Goal: Task Accomplishment & Management: Manage account settings

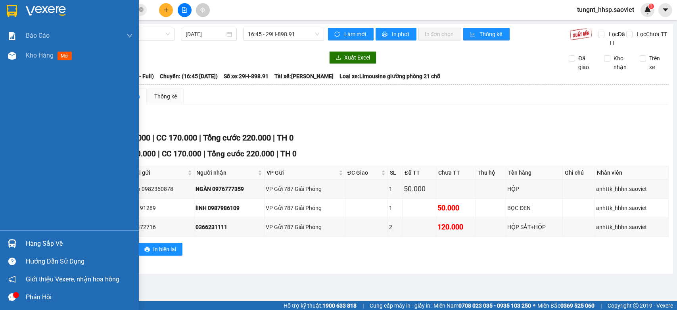
click at [19, 248] on div "Hàng sắp về" at bounding box center [69, 243] width 139 height 18
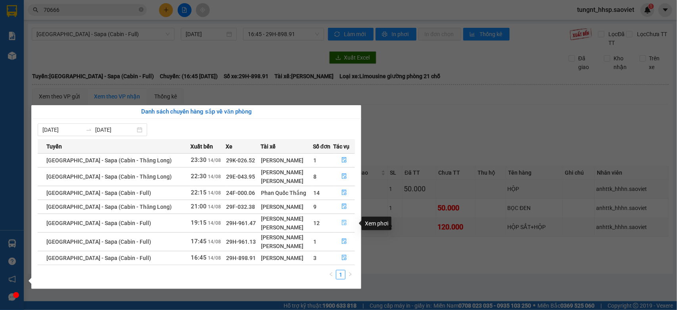
click at [339, 223] on button "button" at bounding box center [344, 223] width 21 height 13
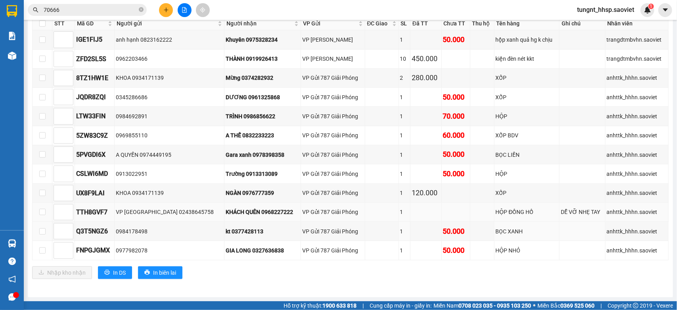
scroll to position [103, 0]
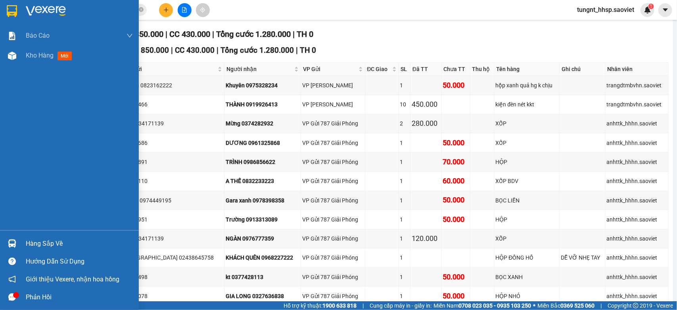
click at [18, 247] on div at bounding box center [12, 243] width 14 height 14
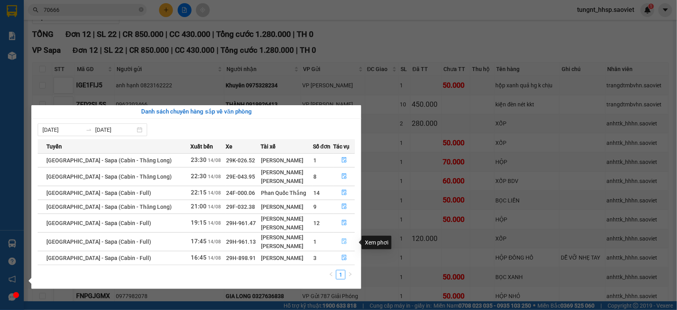
click at [342, 244] on icon "file-done" at bounding box center [344, 241] width 6 height 6
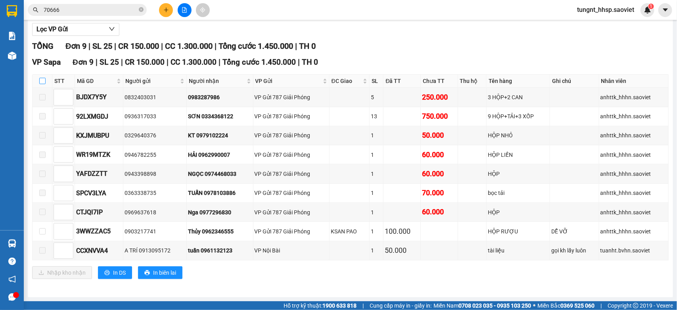
scroll to position [94, 0]
click at [40, 79] on input "checkbox" at bounding box center [42, 81] width 6 height 6
checkbox input "true"
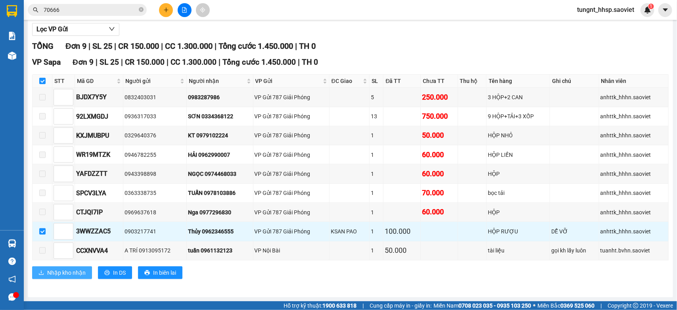
click at [77, 268] on span "Nhập kho nhận" at bounding box center [66, 272] width 38 height 9
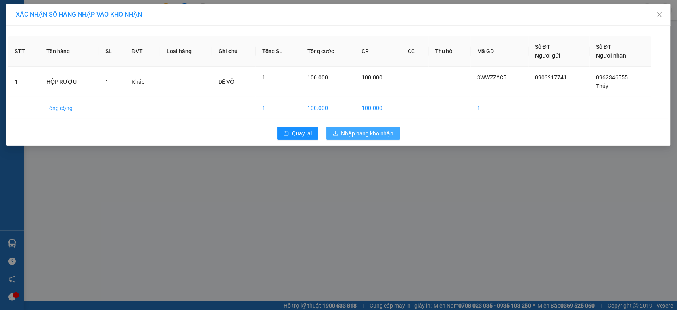
click at [379, 131] on span "Nhập hàng kho nhận" at bounding box center [367, 133] width 52 height 9
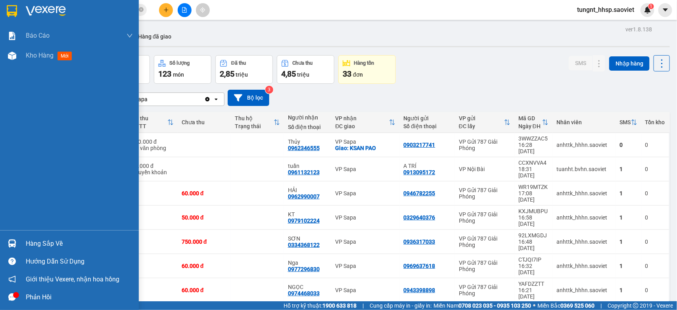
click at [38, 241] on div "Hàng sắp về" at bounding box center [79, 244] width 107 height 12
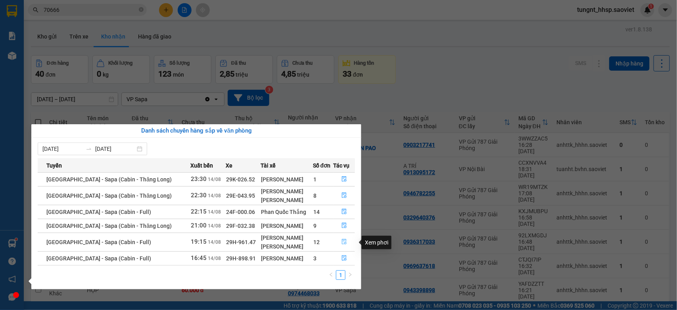
click at [342, 241] on icon "file-done" at bounding box center [344, 242] width 5 height 6
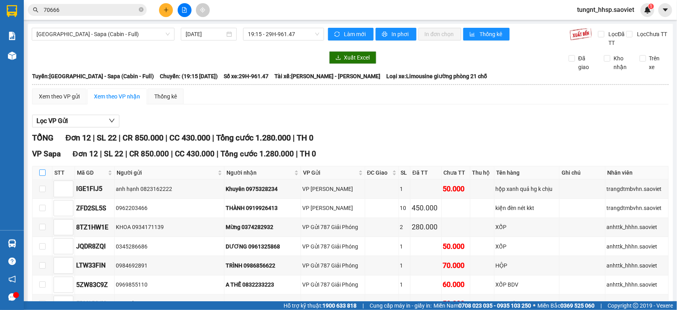
click at [42, 176] on input "checkbox" at bounding box center [42, 172] width 6 height 6
checkbox input "true"
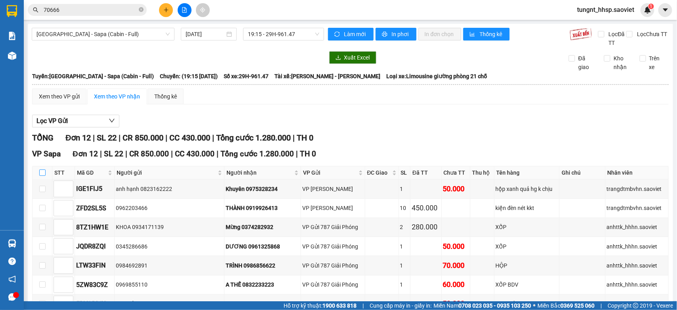
checkbox input "true"
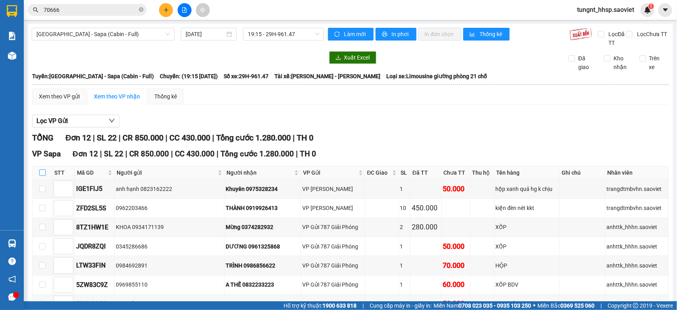
checkbox input "true"
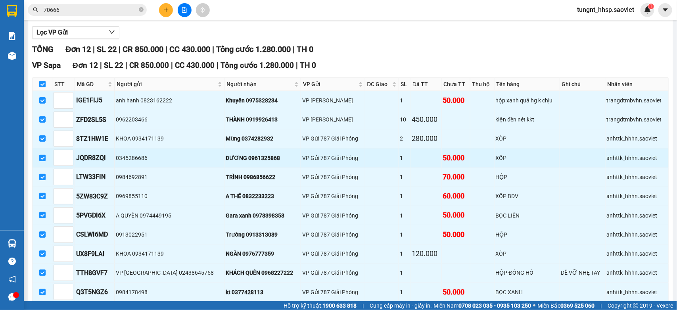
scroll to position [149, 0]
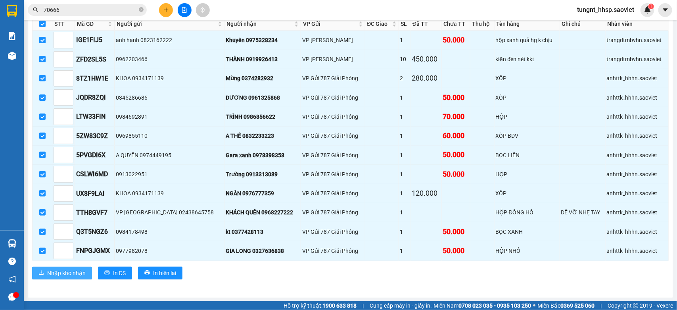
click at [75, 274] on span "Nhập kho nhận" at bounding box center [66, 272] width 38 height 9
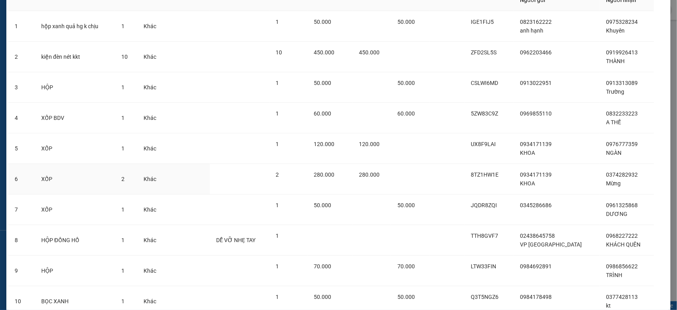
scroll to position [182, 0]
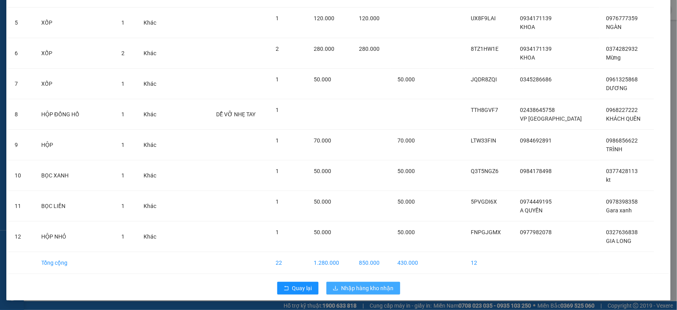
click at [370, 288] on span "Nhập hàng kho nhận" at bounding box center [367, 288] width 52 height 9
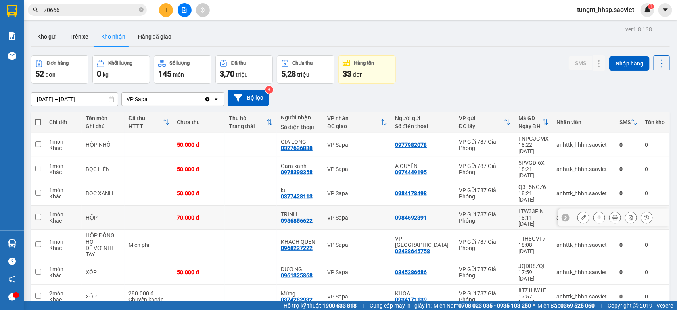
click at [84, 205] on td "HỘP" at bounding box center [103, 217] width 43 height 24
checkbox input "true"
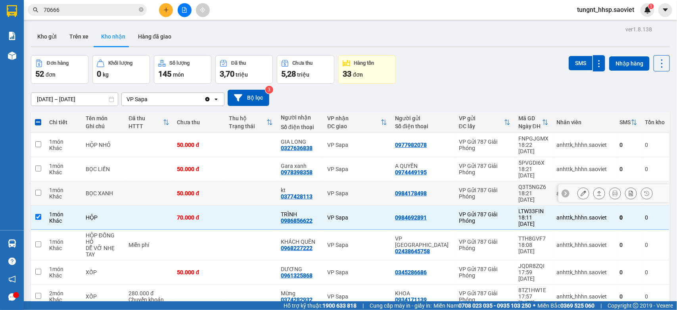
drag, startPoint x: 73, startPoint y: 173, endPoint x: 60, endPoint y: 159, distance: 19.9
click at [73, 187] on div "1 món" at bounding box center [63, 190] width 29 height 6
checkbox input "true"
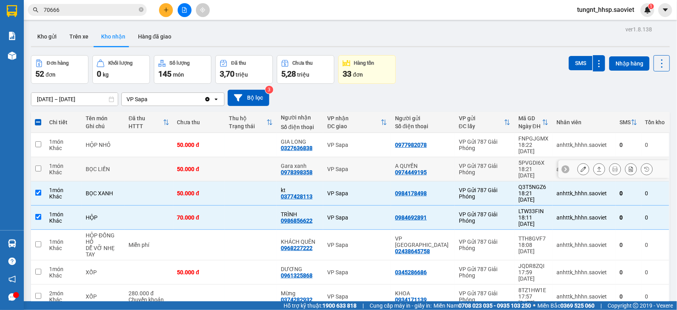
drag, startPoint x: 60, startPoint y: 159, endPoint x: 52, endPoint y: 144, distance: 17.2
click at [58, 163] on div "1 món Khác" at bounding box center [63, 169] width 29 height 13
checkbox input "true"
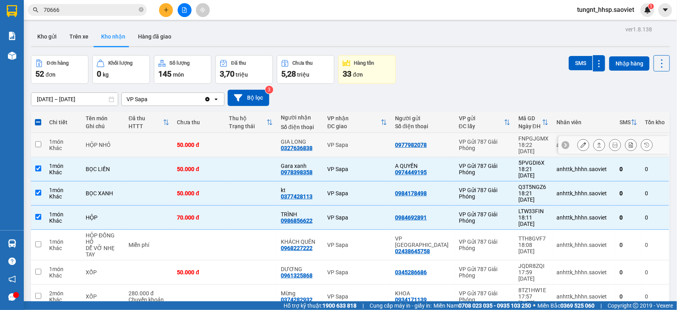
click at [51, 145] on div "Khác" at bounding box center [63, 148] width 29 height 6
checkbox input "true"
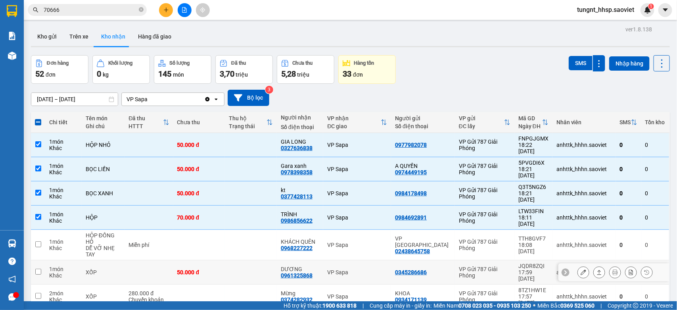
drag, startPoint x: 63, startPoint y: 243, endPoint x: 62, endPoint y: 248, distance: 5.4
click at [63, 266] on div "1 món" at bounding box center [63, 269] width 29 height 6
checkbox input "true"
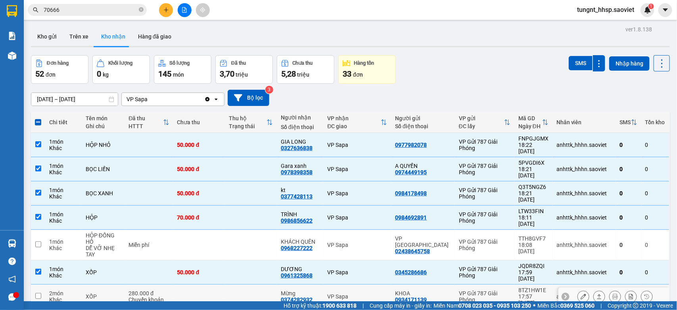
click at [60, 290] on div "2 món" at bounding box center [63, 293] width 29 height 6
checkbox input "true"
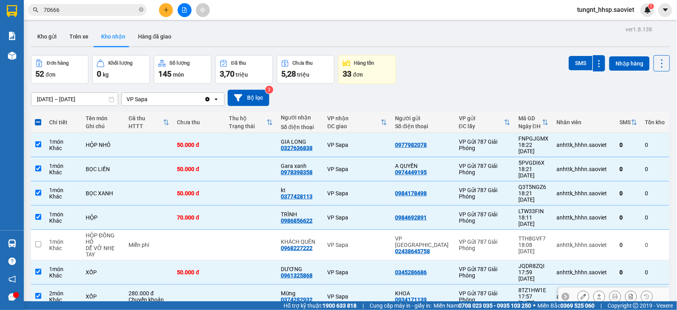
scroll to position [198, 0]
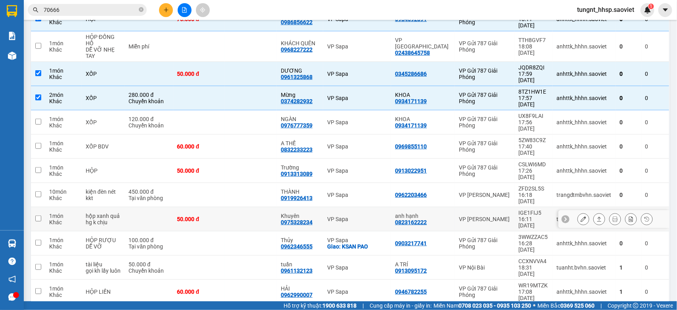
drag, startPoint x: 161, startPoint y: 154, endPoint x: 137, endPoint y: 139, distance: 28.5
click at [159, 207] on td at bounding box center [149, 219] width 48 height 24
checkbox input "true"
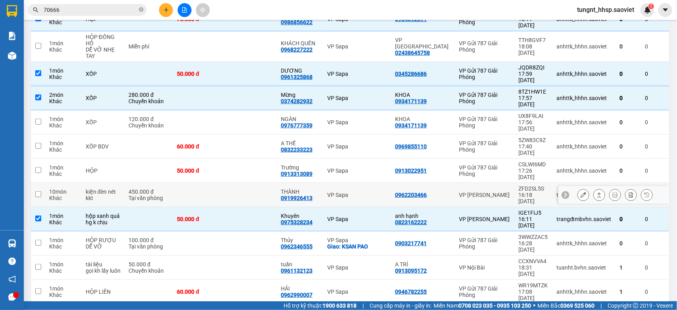
click at [135, 195] on div "Tại văn phòng" at bounding box center [148, 198] width 40 height 6
checkbox input "true"
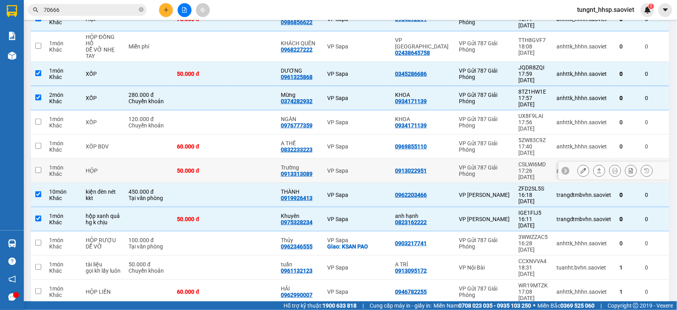
drag, startPoint x: 121, startPoint y: 117, endPoint x: 108, endPoint y: 101, distance: 20.6
click at [120, 167] on div "HỘP" at bounding box center [103, 170] width 35 height 6
checkbox input "true"
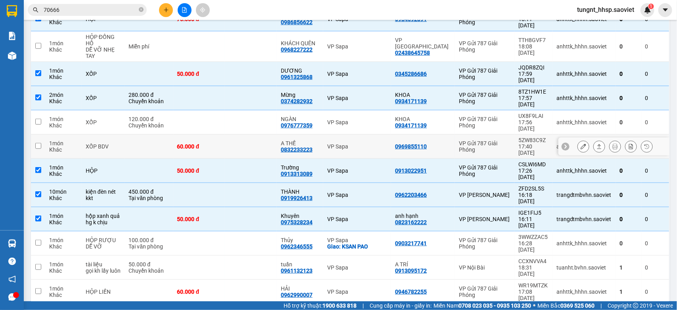
drag, startPoint x: 108, startPoint y: 101, endPoint x: 105, endPoint y: 90, distance: 11.1
click at [108, 143] on div "XỐP BDV" at bounding box center [103, 146] width 35 height 6
checkbox input "true"
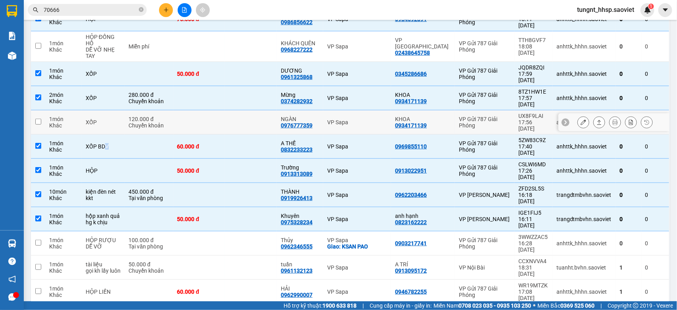
click at [104, 119] on div "XỐP" at bounding box center [103, 122] width 35 height 6
checkbox input "true"
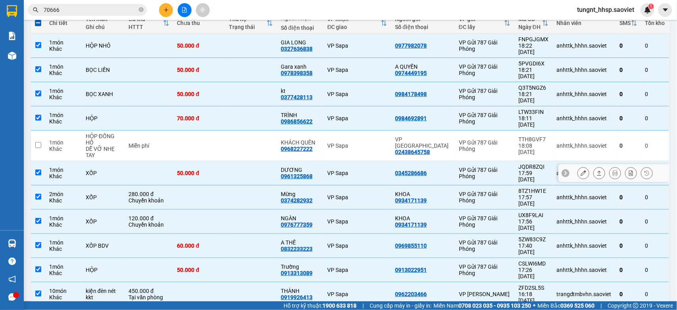
scroll to position [50, 0]
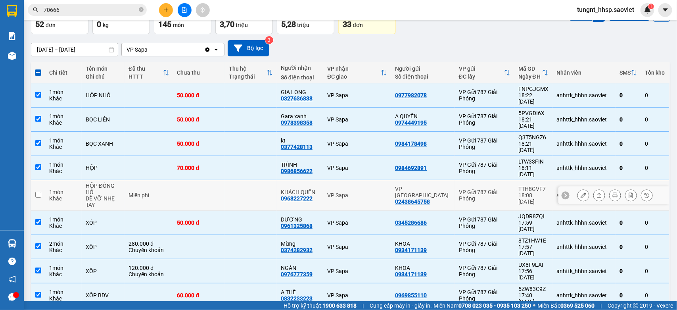
click at [50, 189] on div "1 món" at bounding box center [63, 192] width 29 height 6
checkbox input "true"
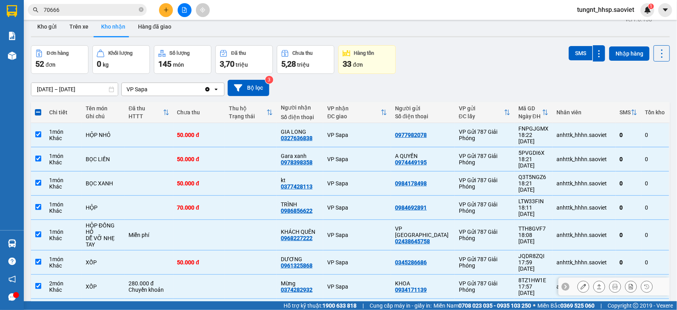
scroll to position [0, 0]
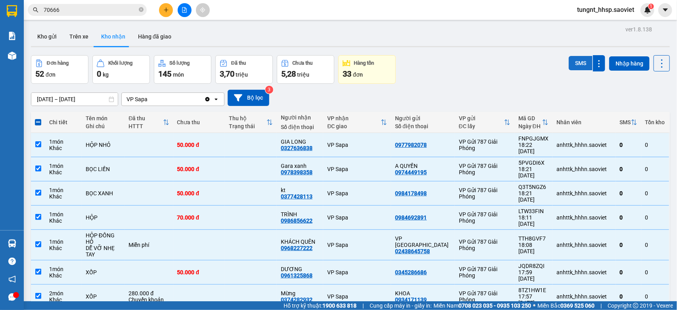
click at [573, 68] on button "SMS" at bounding box center [581, 63] width 24 height 14
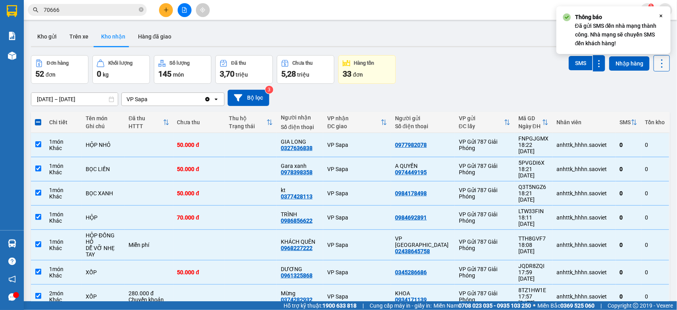
click at [656, 64] on icon at bounding box center [661, 63] width 11 height 11
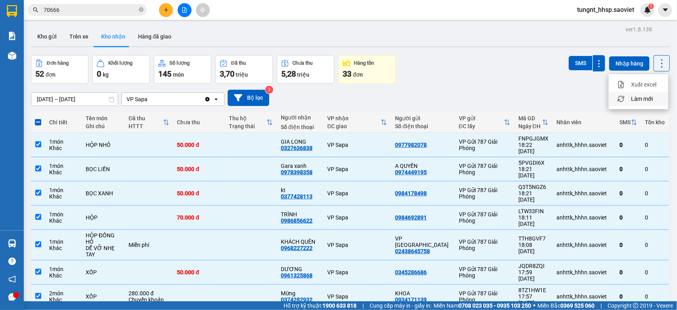
click at [644, 99] on span "Làm mới" at bounding box center [642, 99] width 22 height 8
click at [656, 62] on icon at bounding box center [661, 63] width 11 height 11
click at [644, 98] on span "Làm mới" at bounding box center [642, 99] width 22 height 8
click at [656, 62] on icon at bounding box center [661, 63] width 11 height 11
click at [643, 98] on span "Làm mới" at bounding box center [642, 99] width 22 height 8
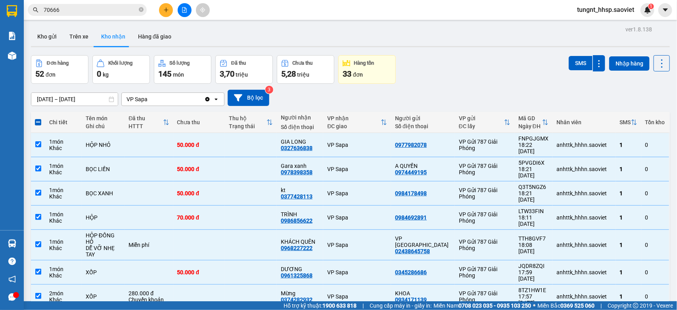
click at [36, 121] on span at bounding box center [38, 122] width 6 height 6
click at [38, 118] on input "checkbox" at bounding box center [38, 118] width 0 height 0
checkbox input "true"
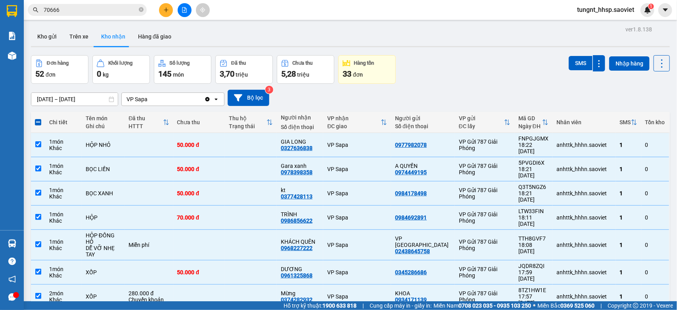
checkbox input "true"
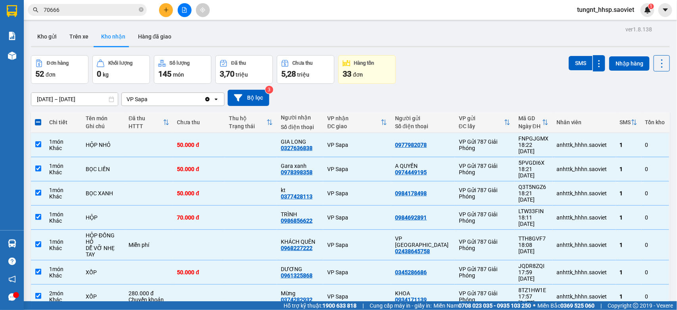
checkbox input "true"
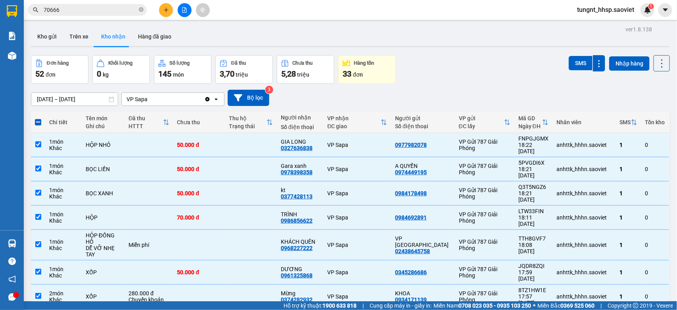
checkbox input "true"
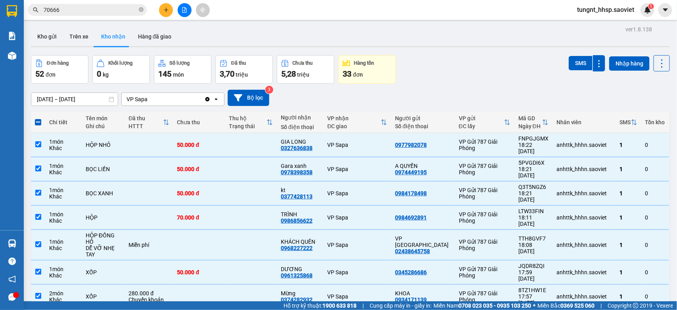
checkbox input "true"
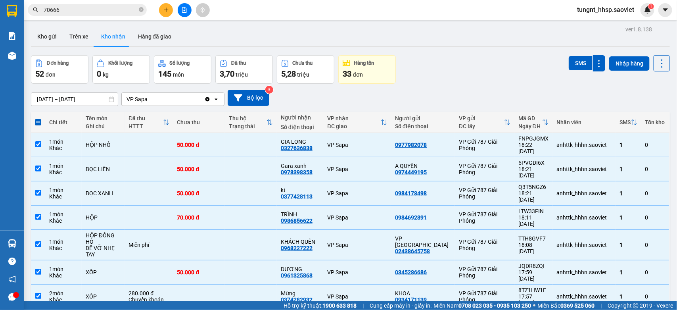
checkbox input "true"
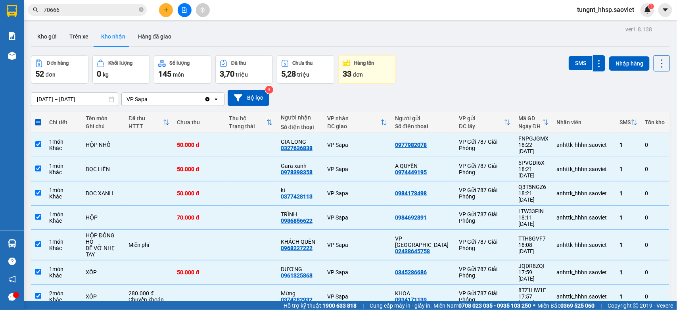
checkbox input "true"
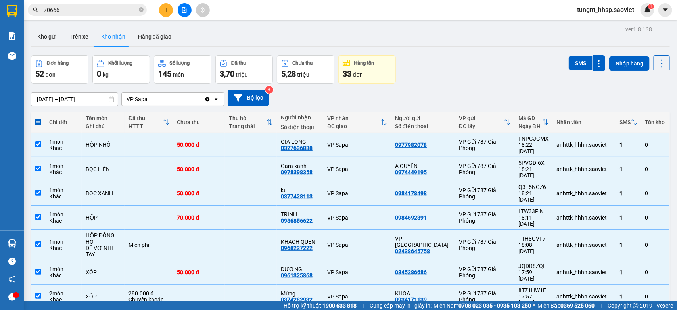
checkbox input "true"
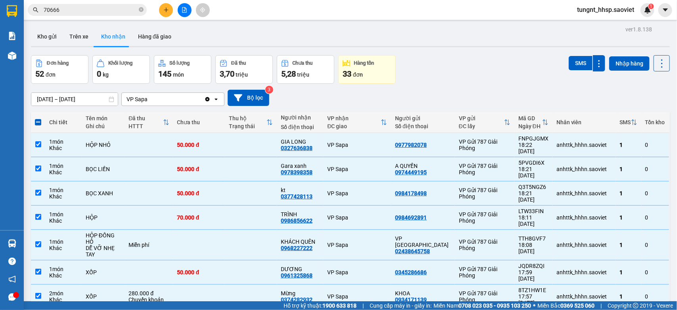
checkbox input "true"
click at [38, 123] on span at bounding box center [38, 122] width 6 height 6
click at [38, 118] on input "checkbox" at bounding box center [38, 118] width 0 height 0
checkbox input "false"
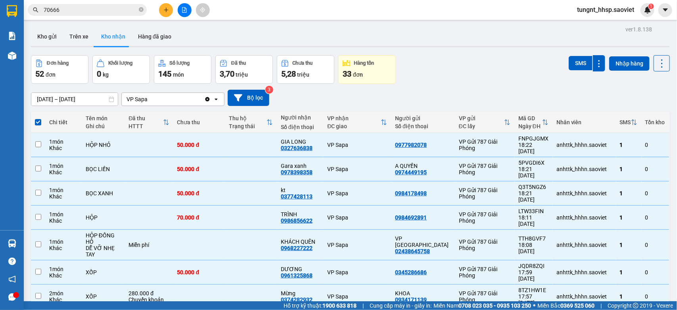
checkbox input "false"
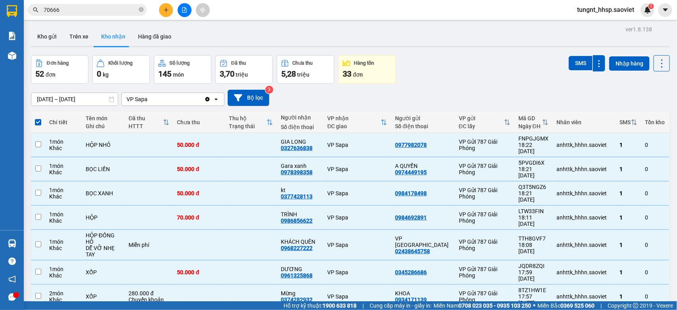
checkbox input "false"
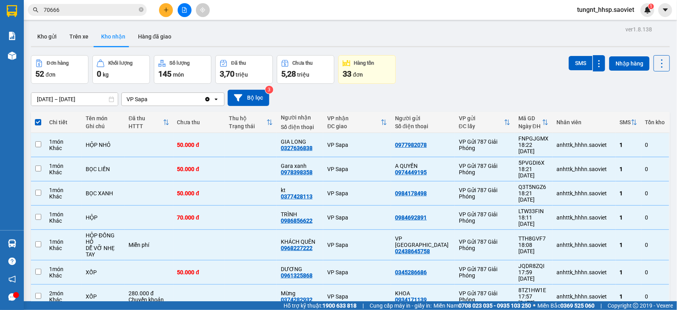
checkbox input "false"
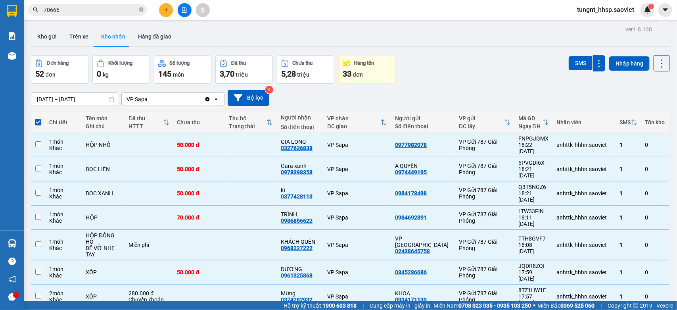
checkbox input "false"
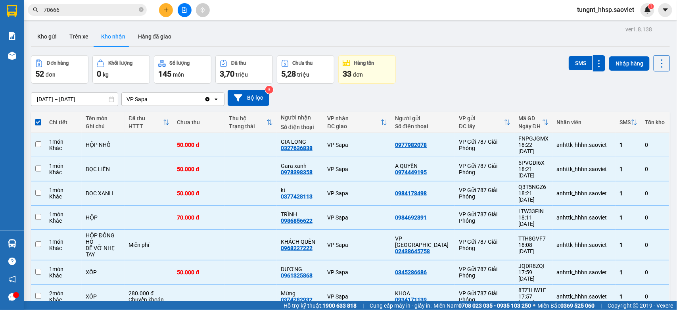
checkbox input "false"
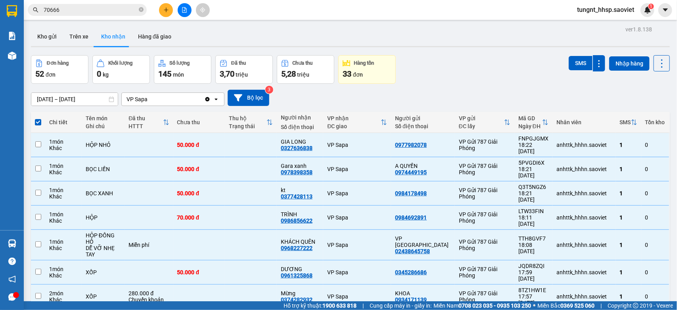
checkbox input "false"
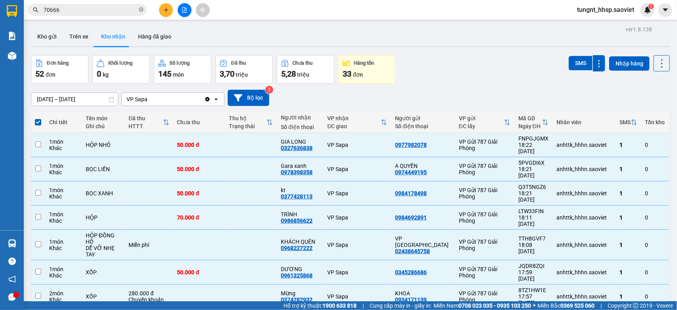
checkbox input "false"
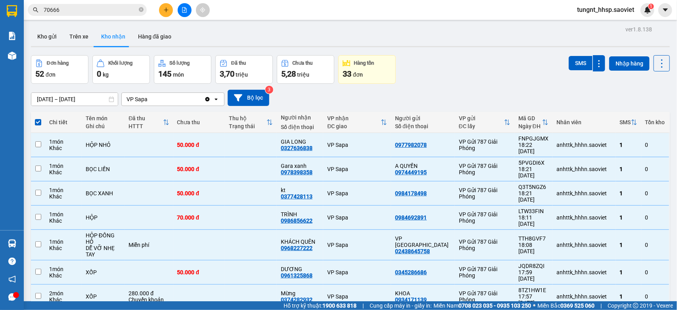
checkbox input "false"
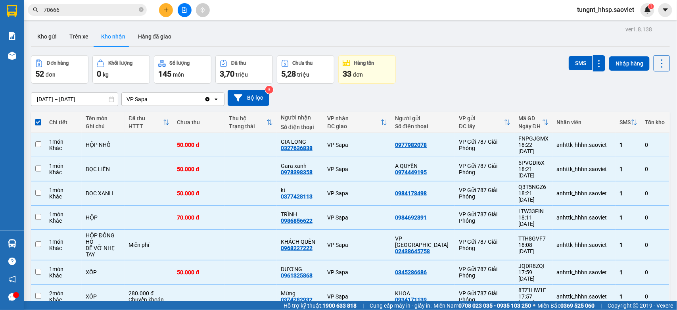
checkbox input "false"
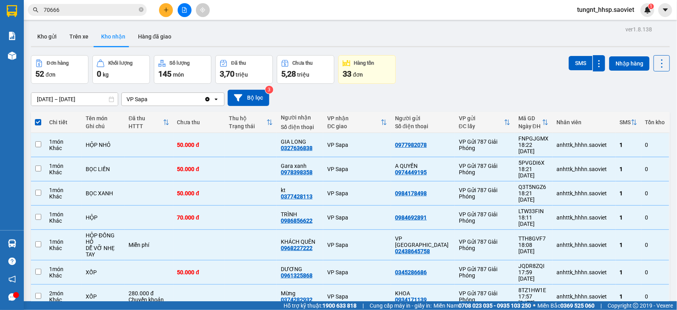
checkbox input "false"
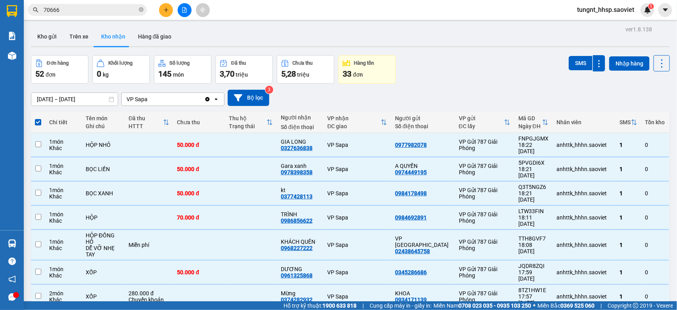
checkbox input "false"
